Goal: Information Seeking & Learning: Learn about a topic

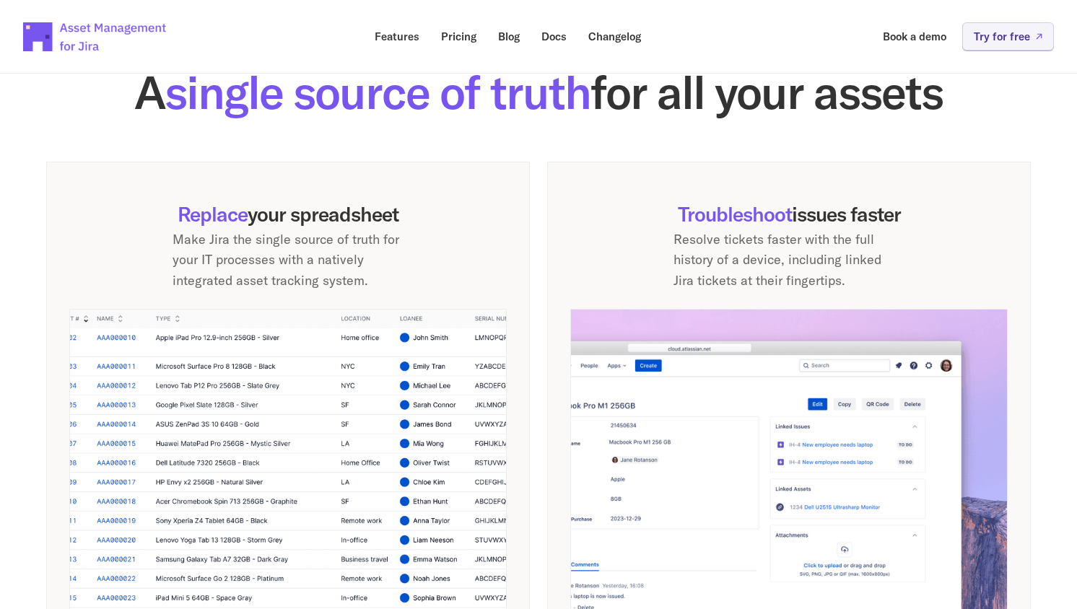
scroll to position [877, 0]
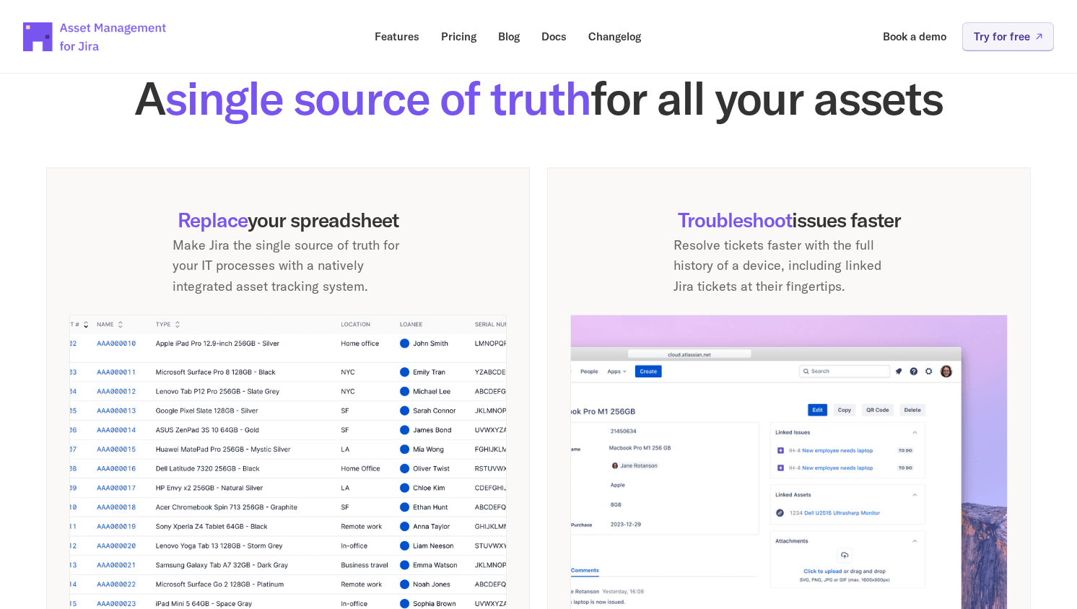
click at [350, 280] on p "Make Jira the single source of truth for your IT processes with a natively inte…" at bounding box center [287, 266] width 231 height 62
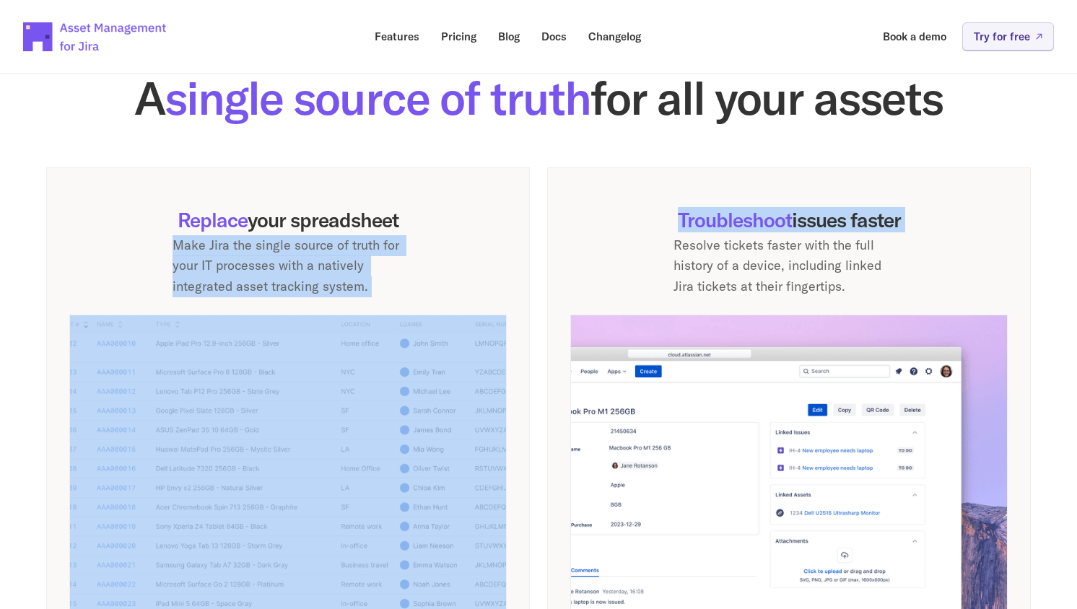
click at [350, 280] on p "Make Jira the single source of truth for your IT processes with a natively inte…" at bounding box center [287, 266] width 231 height 62
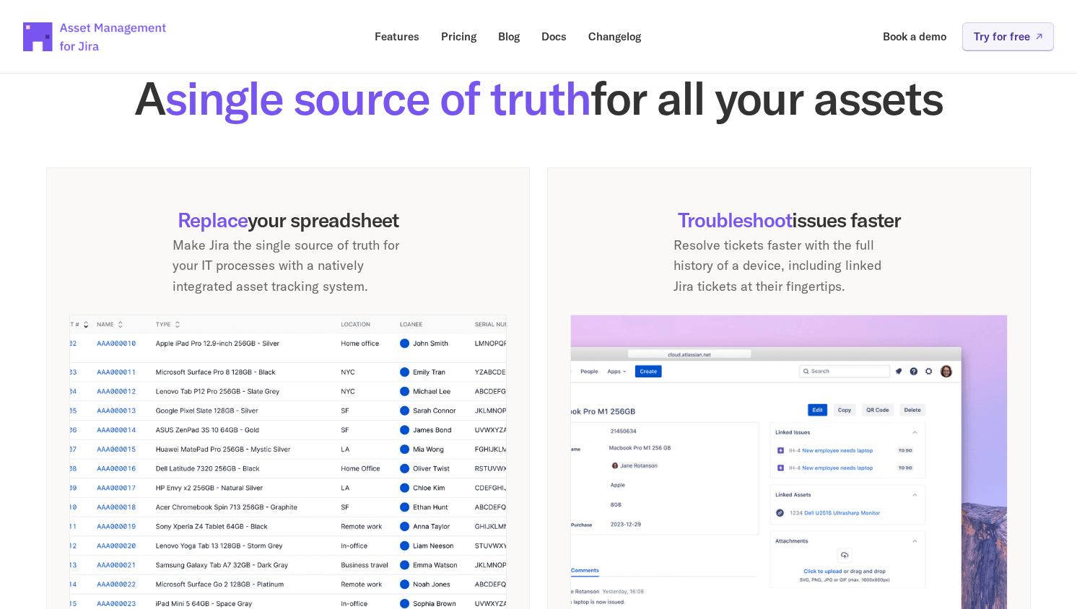
click at [457, 286] on div "Replace your spreadsheet Make Jira the single source of truth for your IT proce…" at bounding box center [287, 252] width 437 height 89
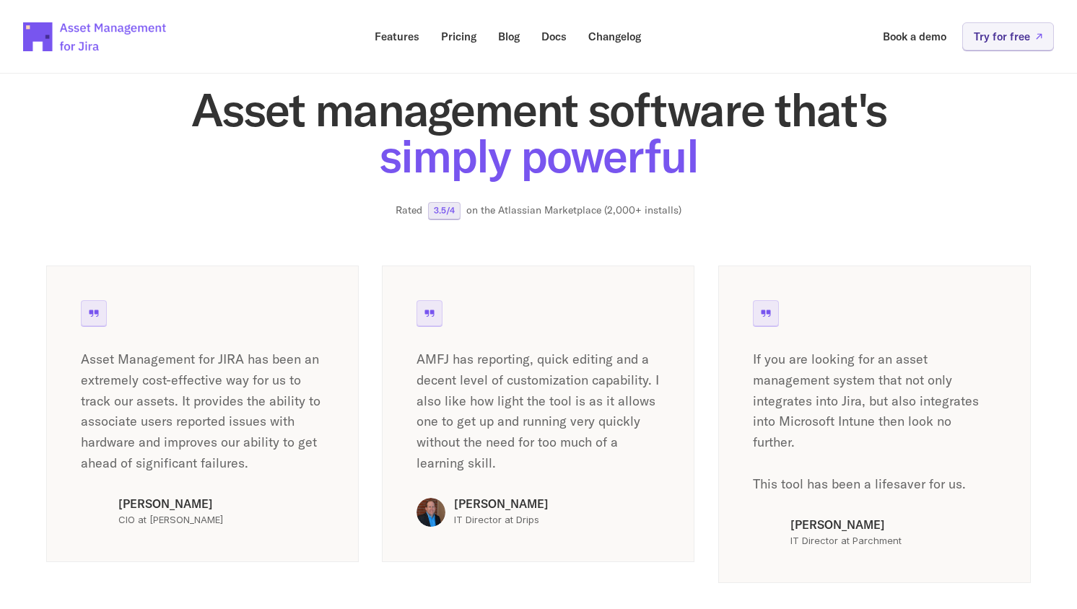
scroll to position [2284, 0]
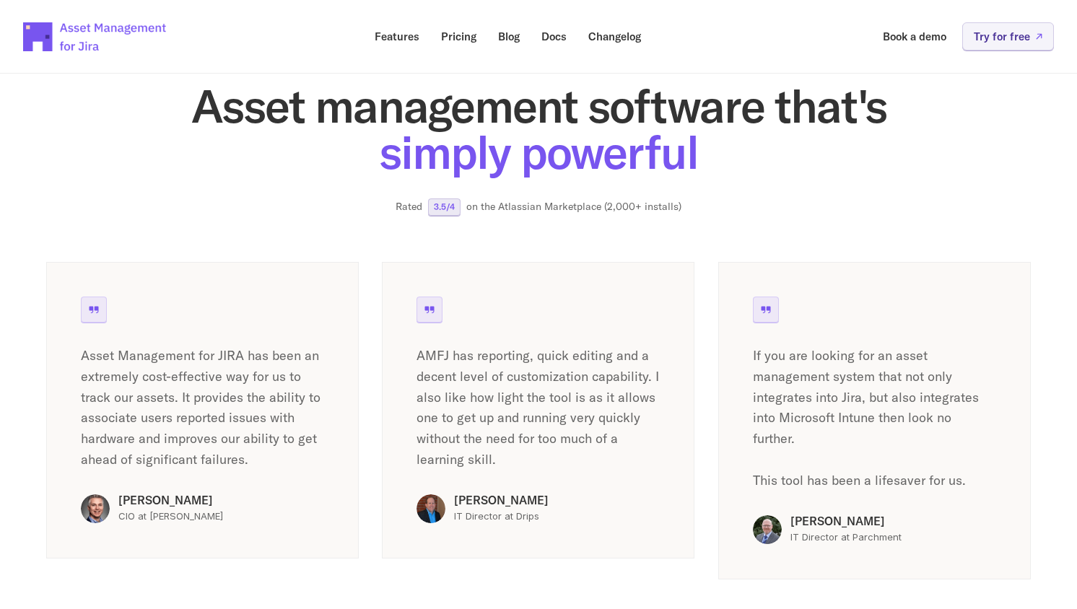
click at [242, 351] on p "Asset Management for JIRA has been an extremely cost-effective way for us to tr…" at bounding box center [202, 408] width 243 height 125
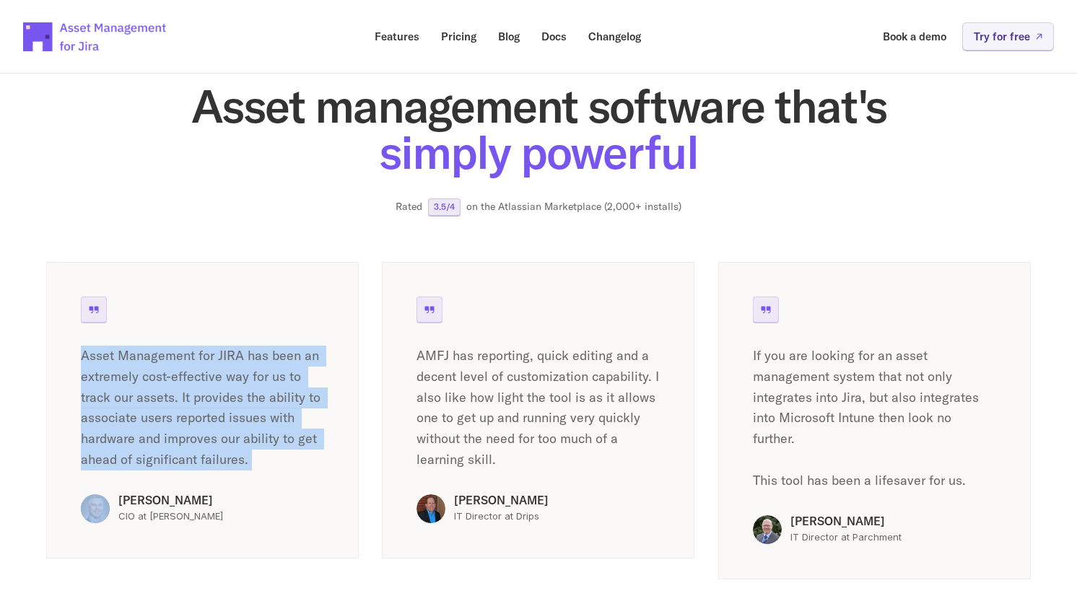
click at [242, 351] on p "Asset Management for JIRA has been an extremely cost-effective way for us to tr…" at bounding box center [202, 408] width 243 height 125
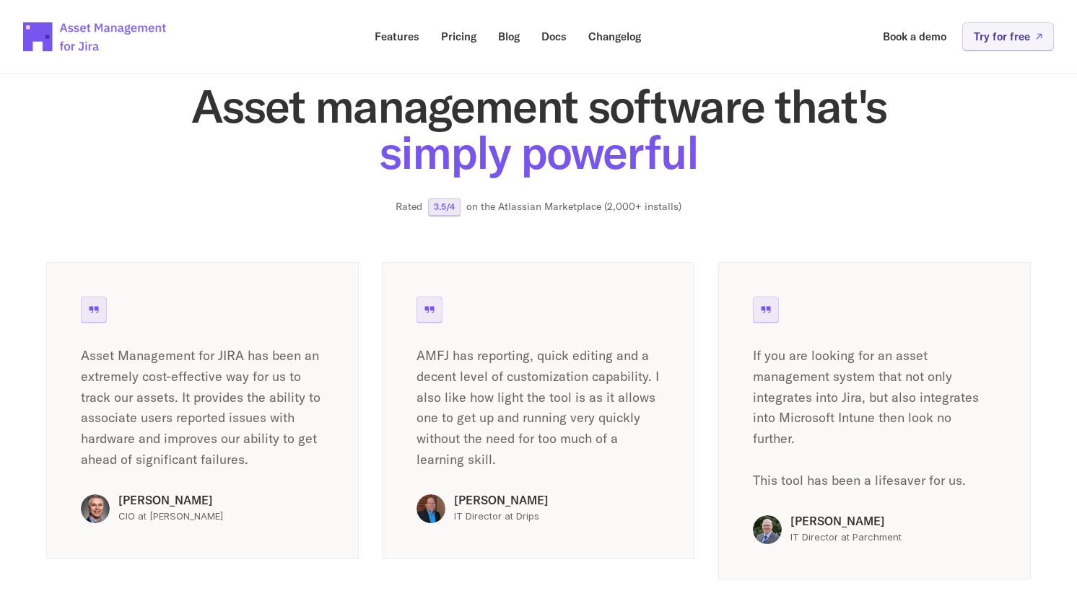
click at [260, 430] on p "Asset Management for JIRA has been an extremely cost-effective way for us to tr…" at bounding box center [202, 408] width 243 height 125
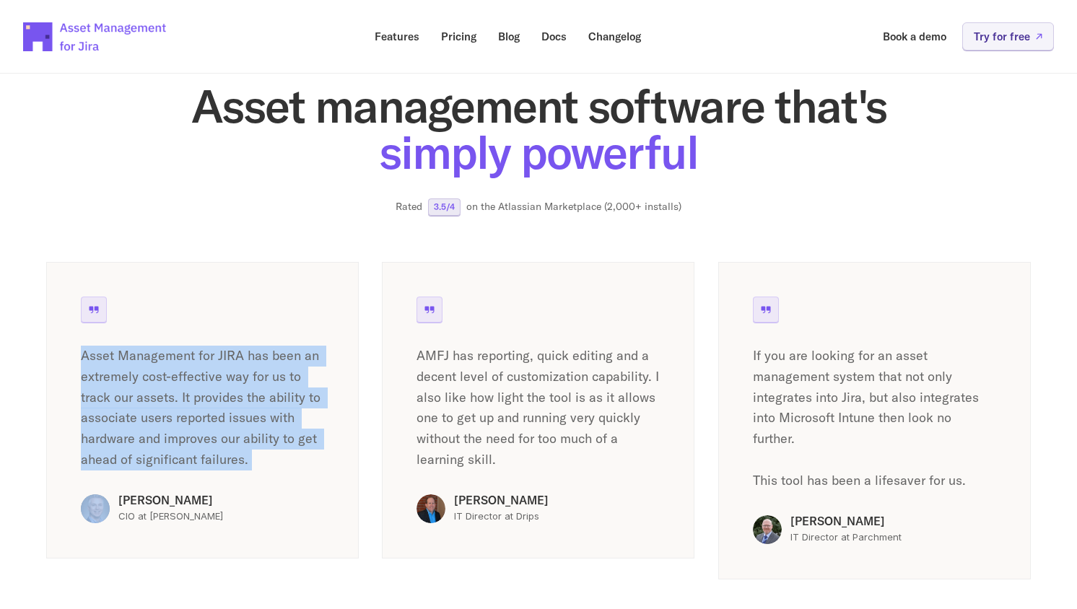
click at [260, 430] on p "Asset Management for JIRA has been an extremely cost-effective way for us to tr…" at bounding box center [202, 408] width 243 height 125
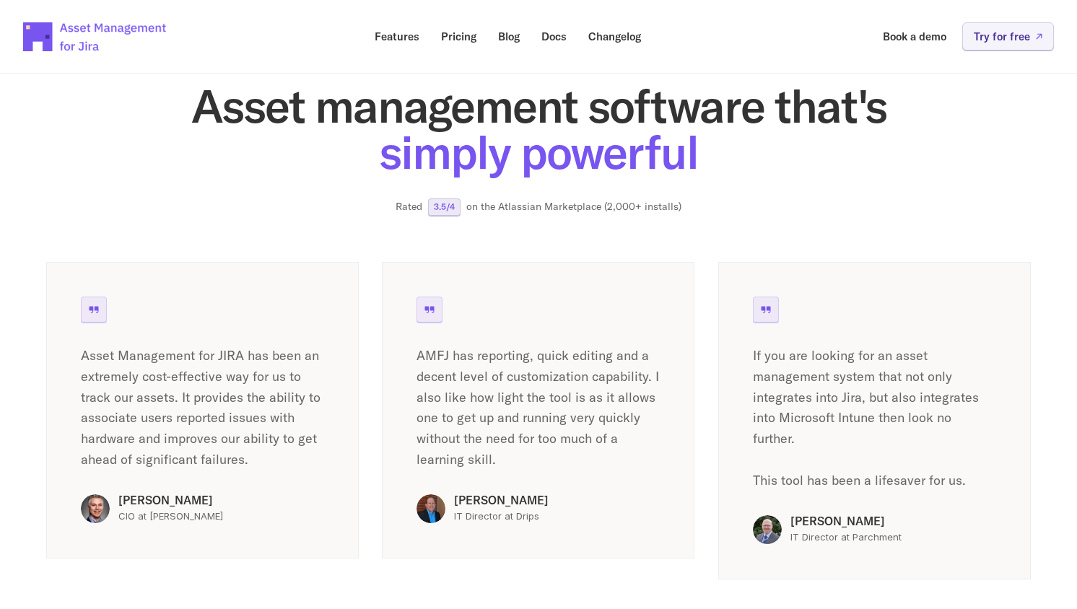
click at [566, 387] on p "AMFJ has reporting, quick editing and a decent level of customization capabilit…" at bounding box center [537, 408] width 243 height 125
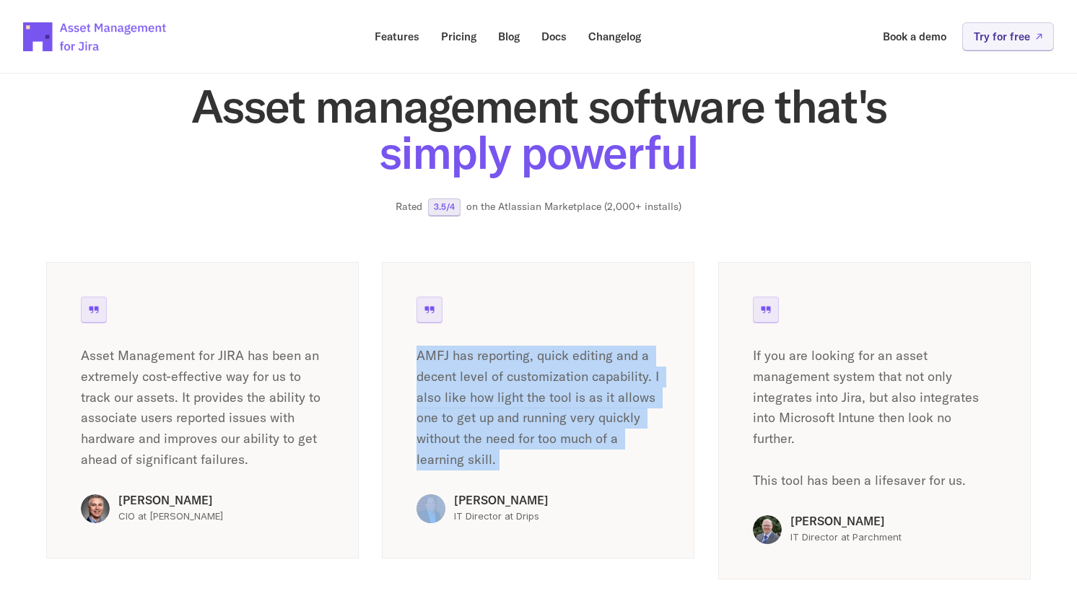
click at [566, 387] on p "AMFJ has reporting, quick editing and a decent level of customization capabilit…" at bounding box center [537, 408] width 243 height 125
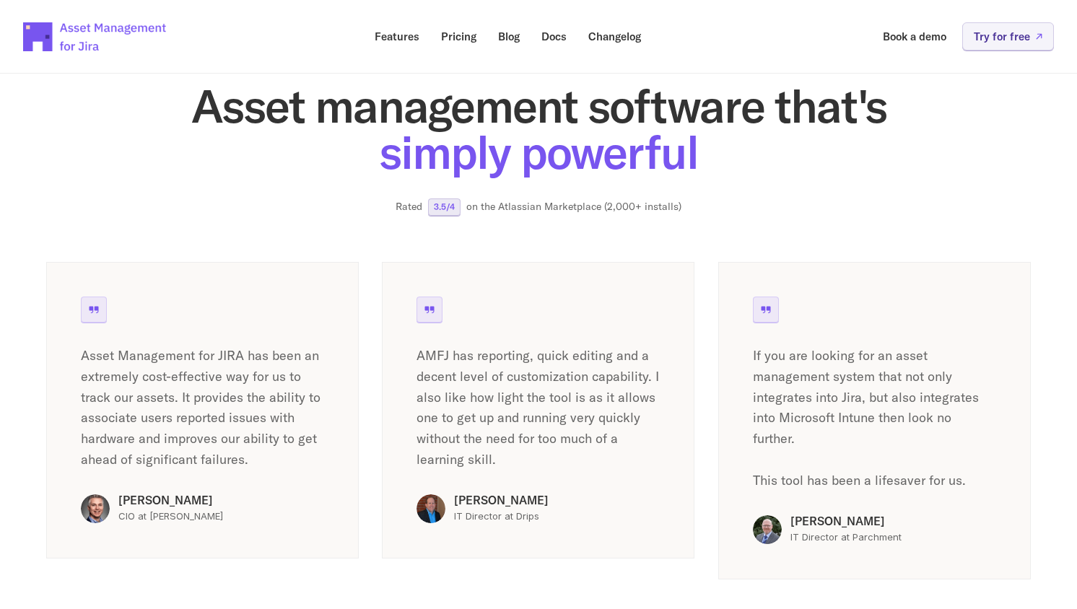
click at [546, 411] on p "AMFJ has reporting, quick editing and a decent level of customization capabilit…" at bounding box center [537, 408] width 243 height 125
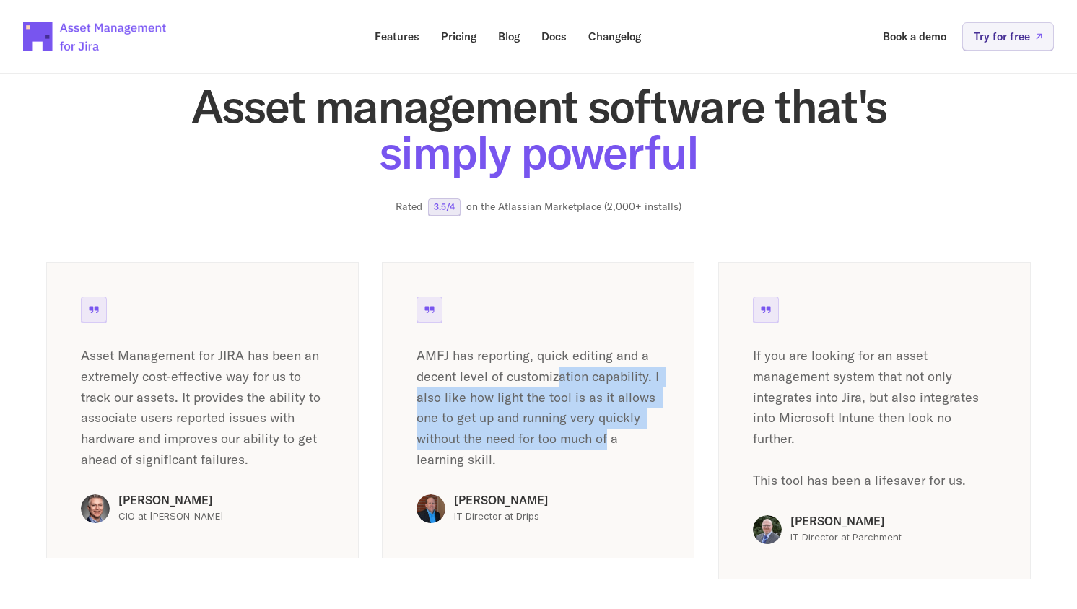
drag, startPoint x: 607, startPoint y: 439, endPoint x: 560, endPoint y: 372, distance: 82.5
click at [560, 372] on p "AMFJ has reporting, quick editing and a decent level of customization capabilit…" at bounding box center [537, 408] width 243 height 125
click at [560, 373] on p "AMFJ has reporting, quick editing and a decent level of customization capabilit…" at bounding box center [537, 408] width 243 height 125
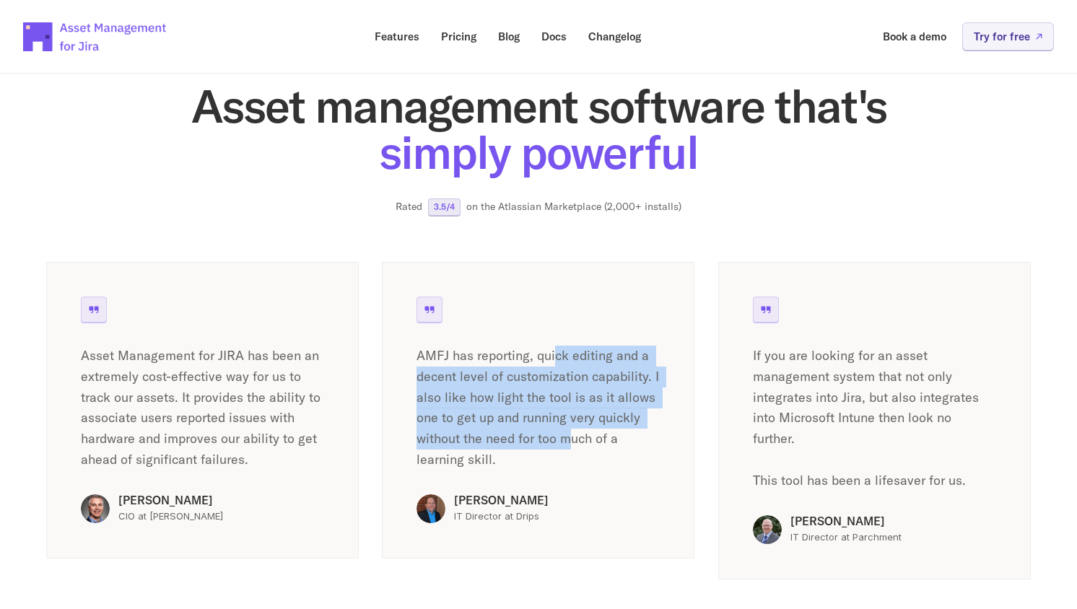
drag, startPoint x: 556, startPoint y: 349, endPoint x: 566, endPoint y: 437, distance: 87.9
click at [566, 437] on p "AMFJ has reporting, quick editing and a decent level of customization capabilit…" at bounding box center [537, 408] width 243 height 125
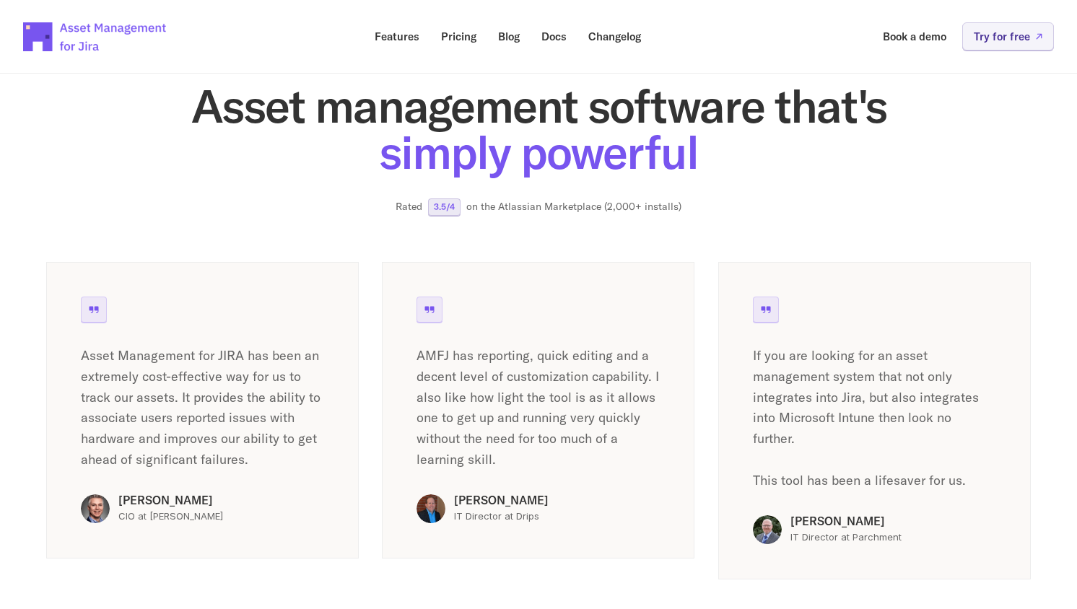
click at [776, 351] on p "If you are looking for an asset management system that not only integrates into…" at bounding box center [874, 419] width 243 height 146
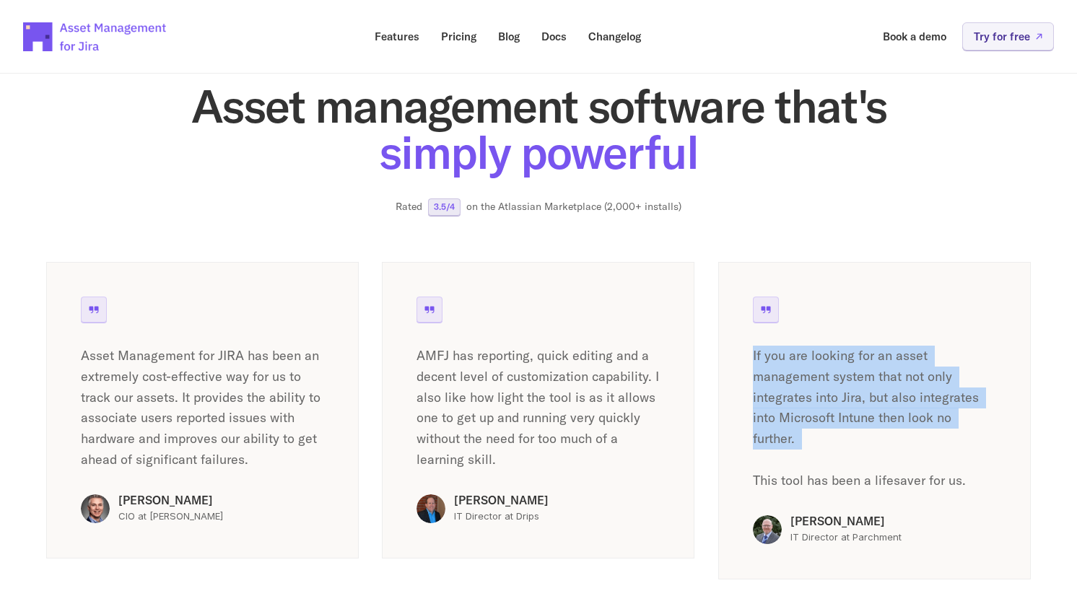
click at [776, 351] on p "If you are looking for an asset management system that not only integrates into…" at bounding box center [874, 419] width 243 height 146
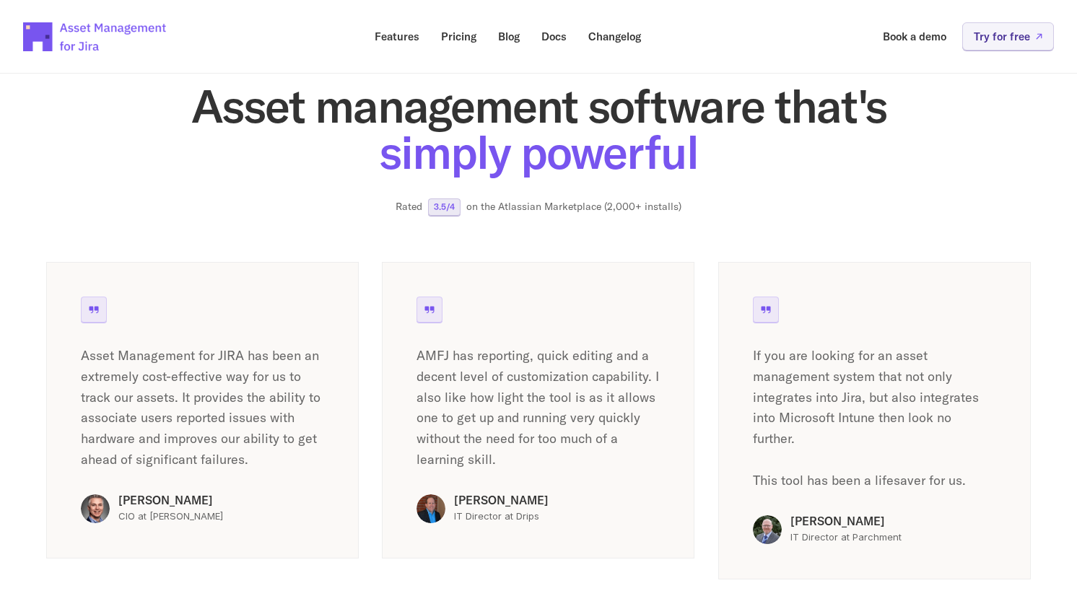
click at [781, 438] on p "If you are looking for an asset management system that not only integrates into…" at bounding box center [874, 419] width 243 height 146
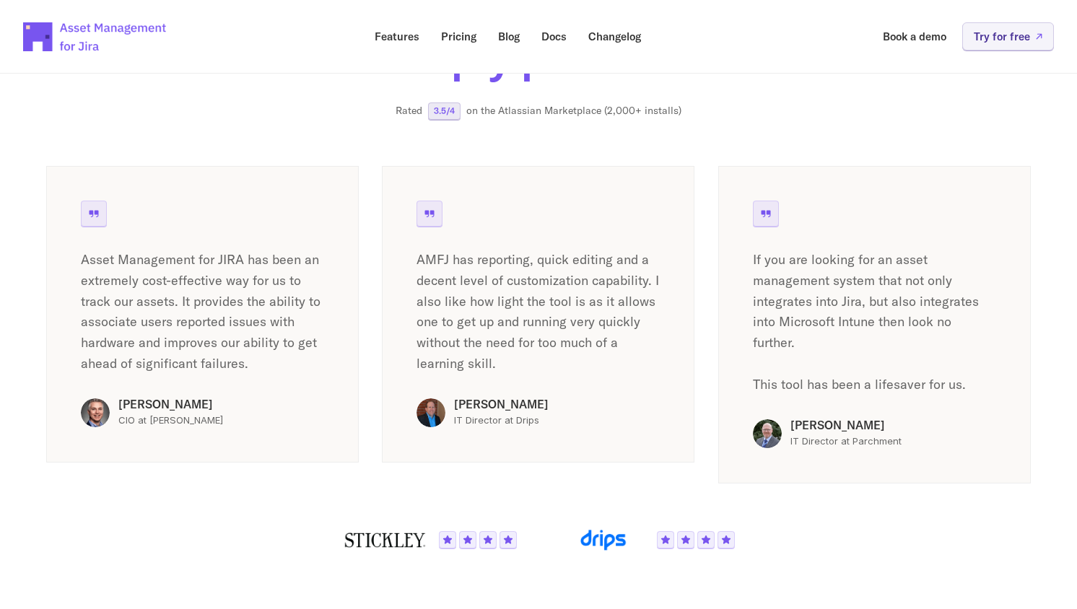
scroll to position [2382, 0]
click at [815, 388] on div "If you are looking for an asset management system that not only integrates into…" at bounding box center [874, 322] width 312 height 317
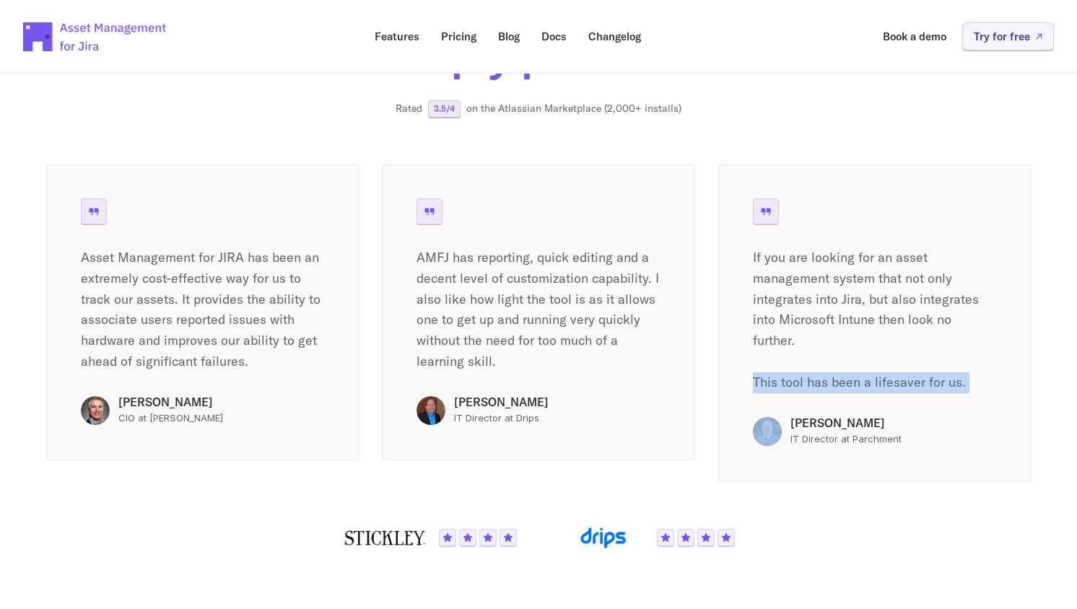
click at [815, 388] on div "If you are looking for an asset management system that not only integrates into…" at bounding box center [874, 322] width 312 height 317
click at [592, 376] on div "AMFJ has reporting, quick editing and a decent level of customization capabilit…" at bounding box center [538, 312] width 312 height 297
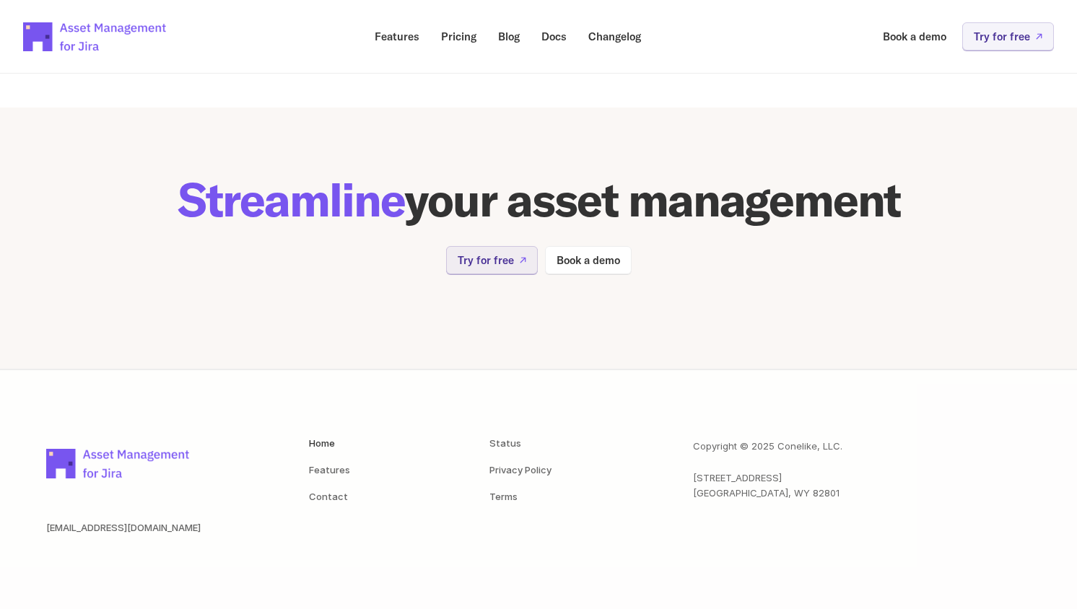
scroll to position [2915, 0]
